Goal: Information Seeking & Learning: Learn about a topic

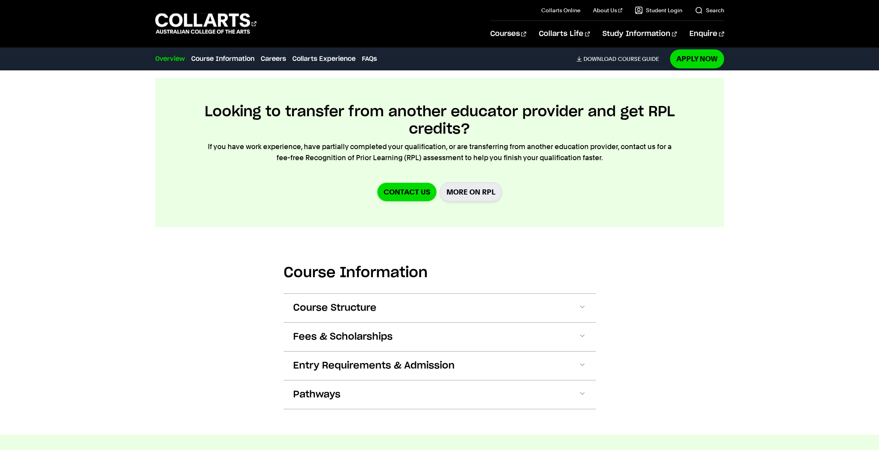
scroll to position [815, 0]
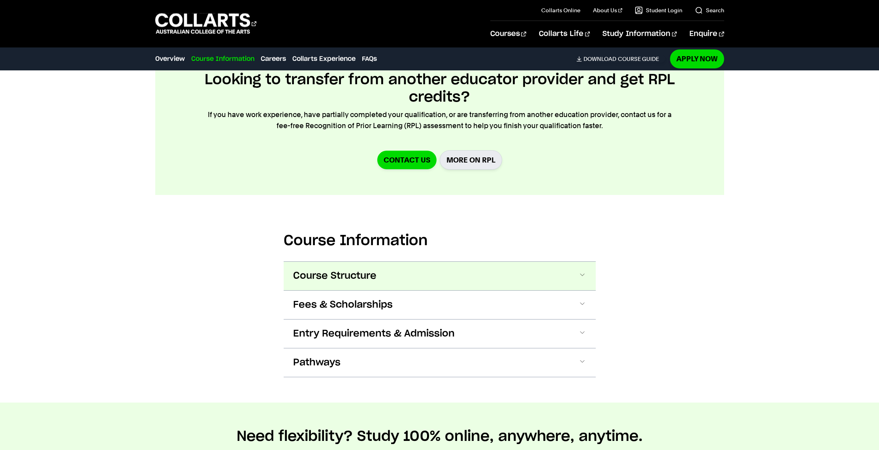
click at [581, 271] on span at bounding box center [582, 276] width 8 height 10
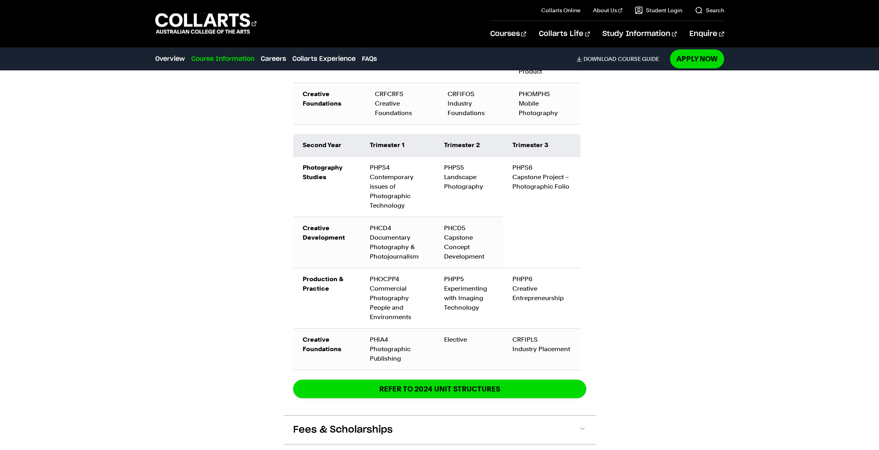
scroll to position [1307, 0]
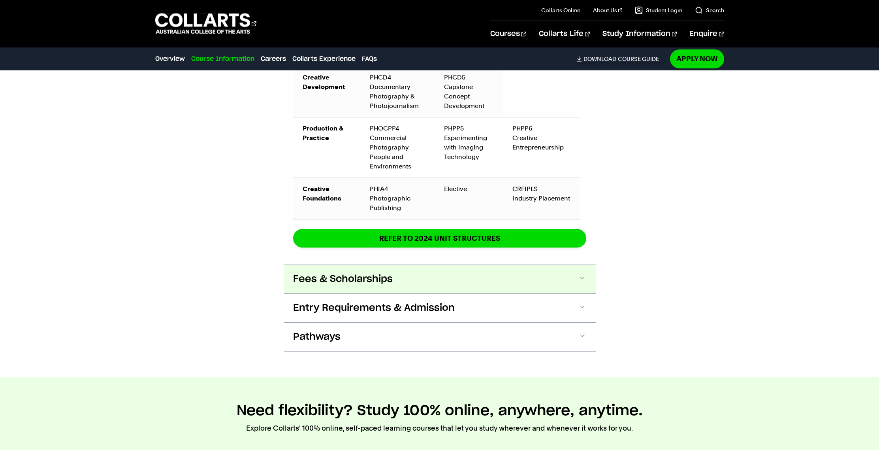
click at [584, 274] on span at bounding box center [582, 279] width 8 height 10
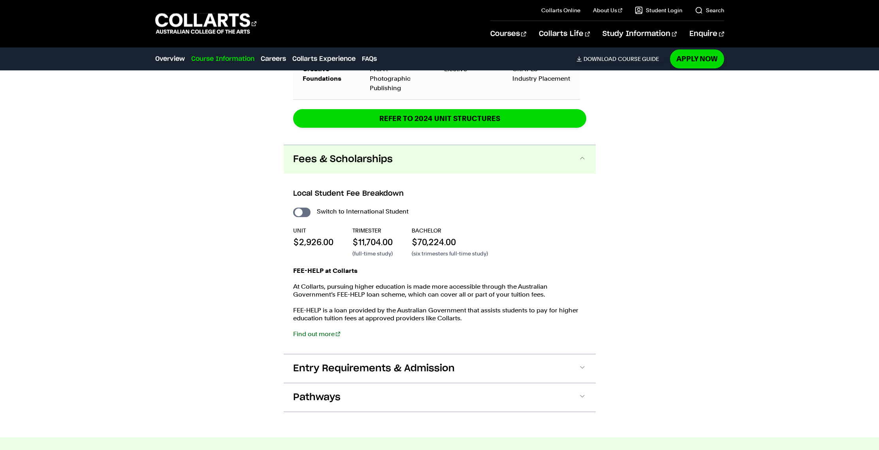
scroll to position [1547, 0]
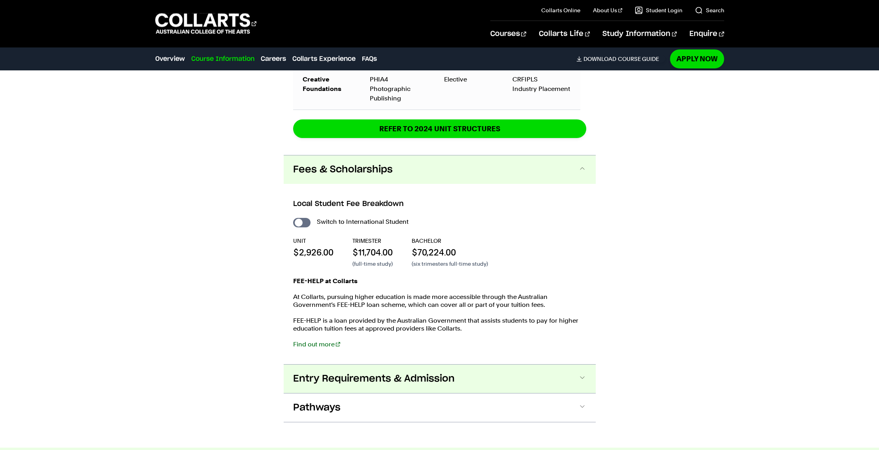
click at [569, 364] on button "Entry Requirements & Admission" at bounding box center [440, 378] width 312 height 28
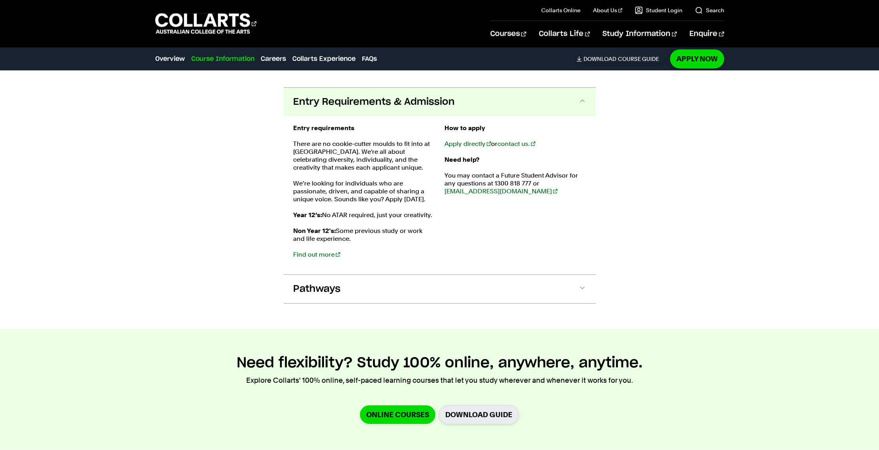
scroll to position [1825, 0]
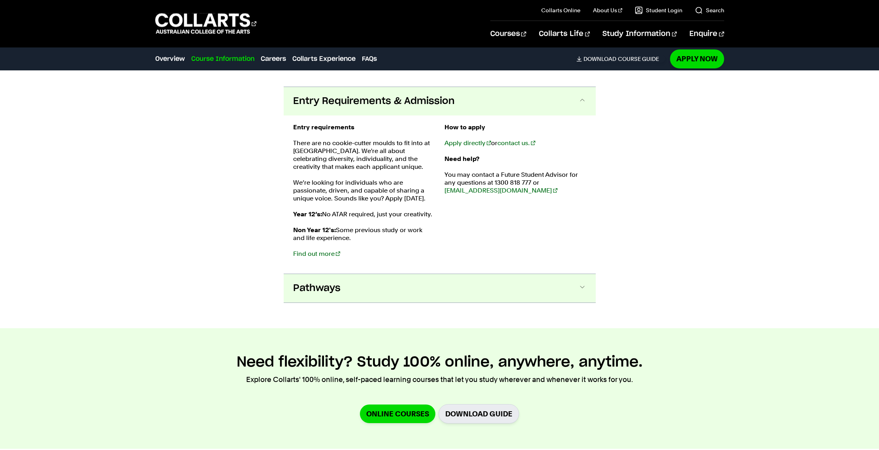
click at [555, 276] on button "Pathways" at bounding box center [440, 288] width 312 height 28
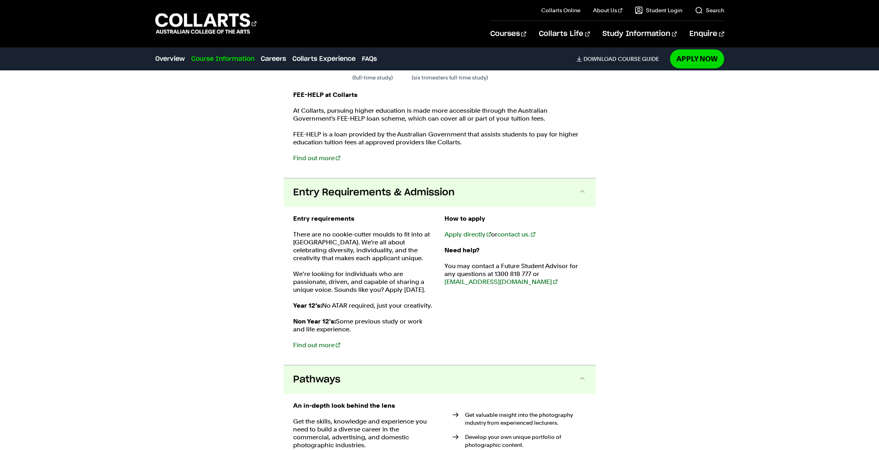
scroll to position [1692, 0]
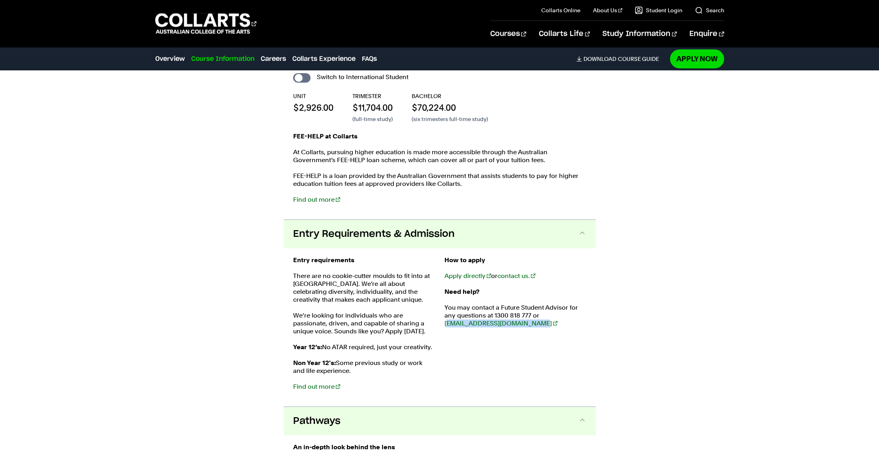
drag, startPoint x: 534, startPoint y: 310, endPoint x: 444, endPoint y: 307, distance: 90.5
click at [444, 307] on div "Entry requirements There are no cookie-cutter moulds to fit into at Collarts. W…" at bounding box center [439, 327] width 293 height 142
copy link "admissions@collarts.edu.au"
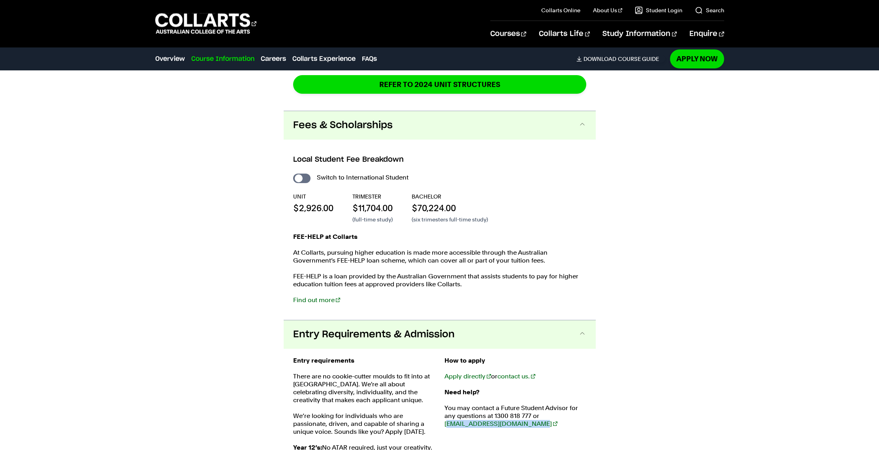
scroll to position [1551, 0]
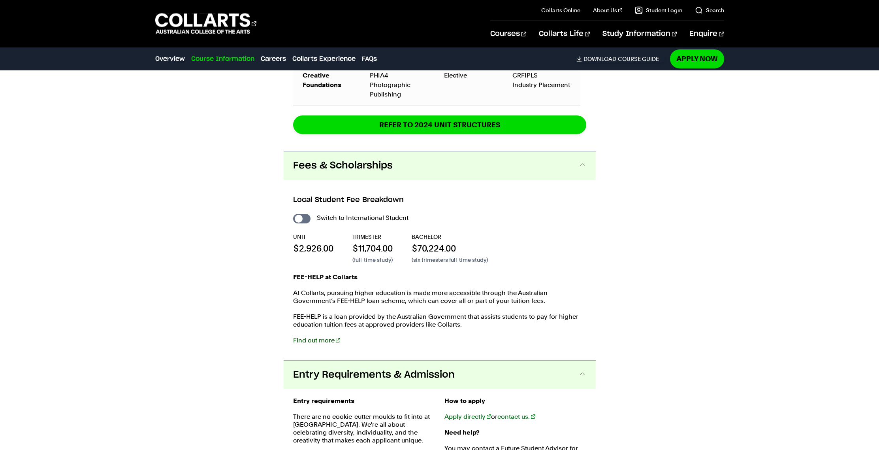
click at [310, 336] on link "Find out more" at bounding box center [316, 340] width 47 height 8
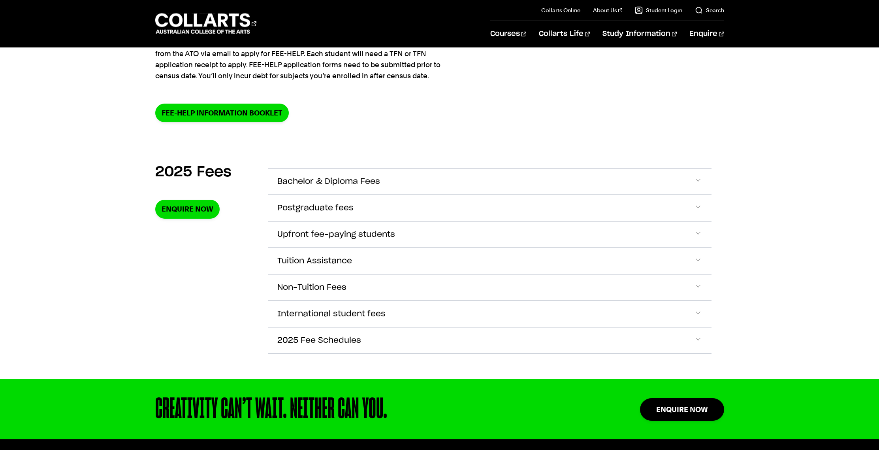
scroll to position [182, 0]
